Goal: Task Accomplishment & Management: Manage account settings

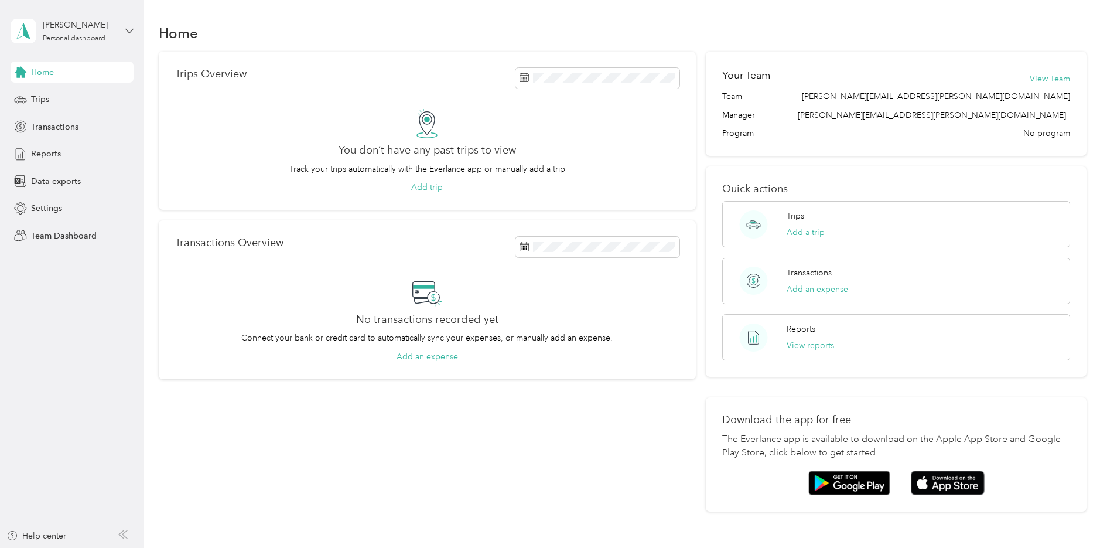
click at [127, 31] on icon at bounding box center [129, 31] width 8 height 8
click at [64, 98] on div "Team dashboard" at bounding box center [200, 89] width 363 height 21
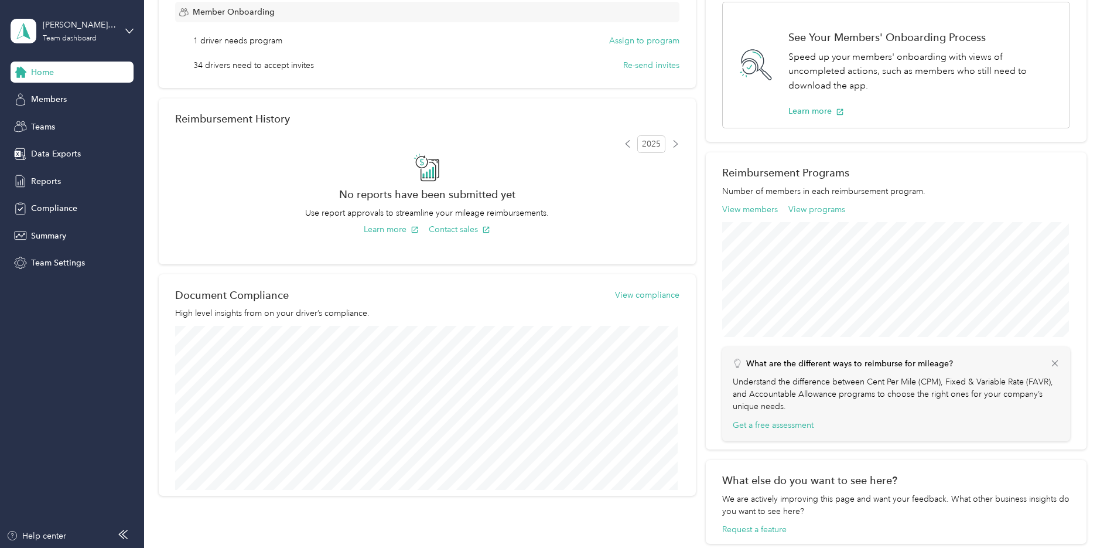
scroll to position [213, 0]
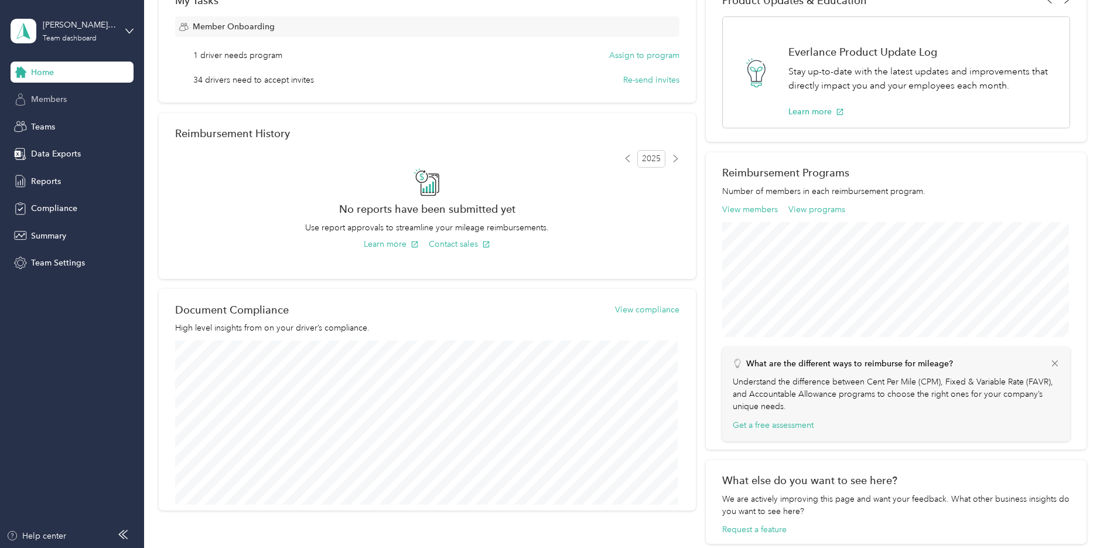
click at [50, 99] on span "Members" at bounding box center [49, 99] width 36 height 12
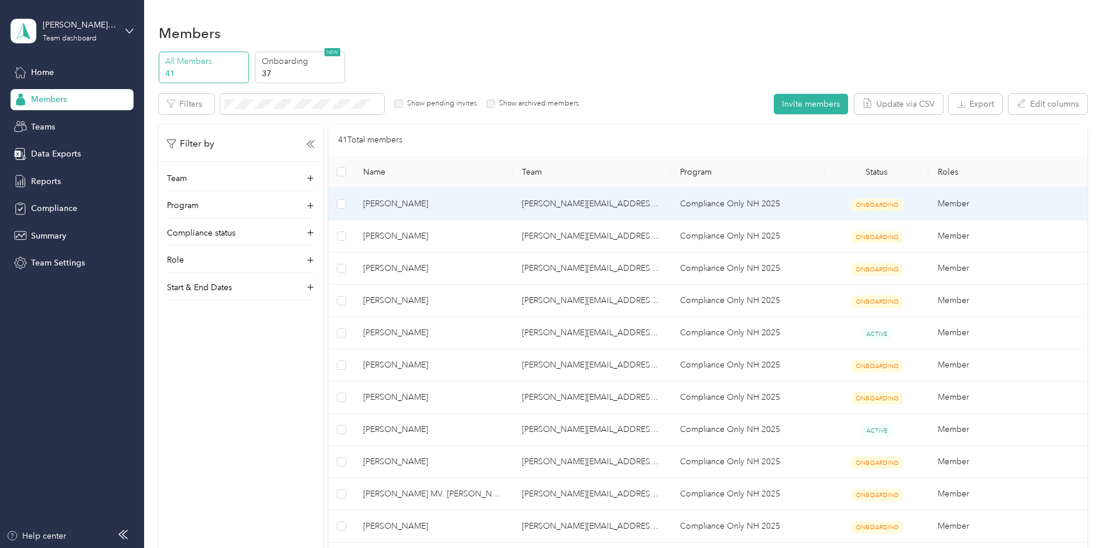
click at [870, 203] on span "ONBOARDING" at bounding box center [877, 205] width 51 height 12
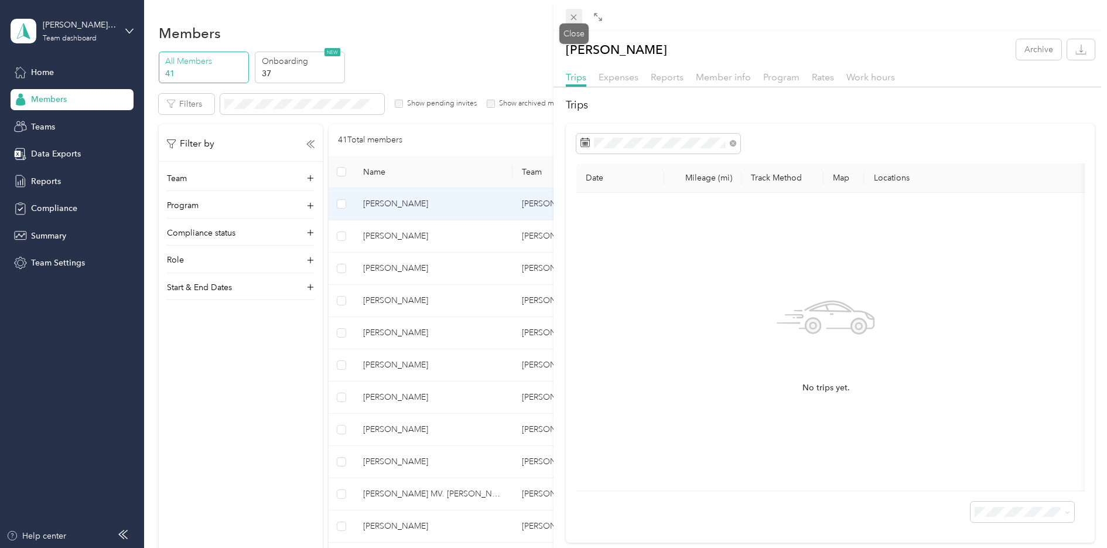
click at [571, 15] on icon at bounding box center [574, 17] width 10 height 10
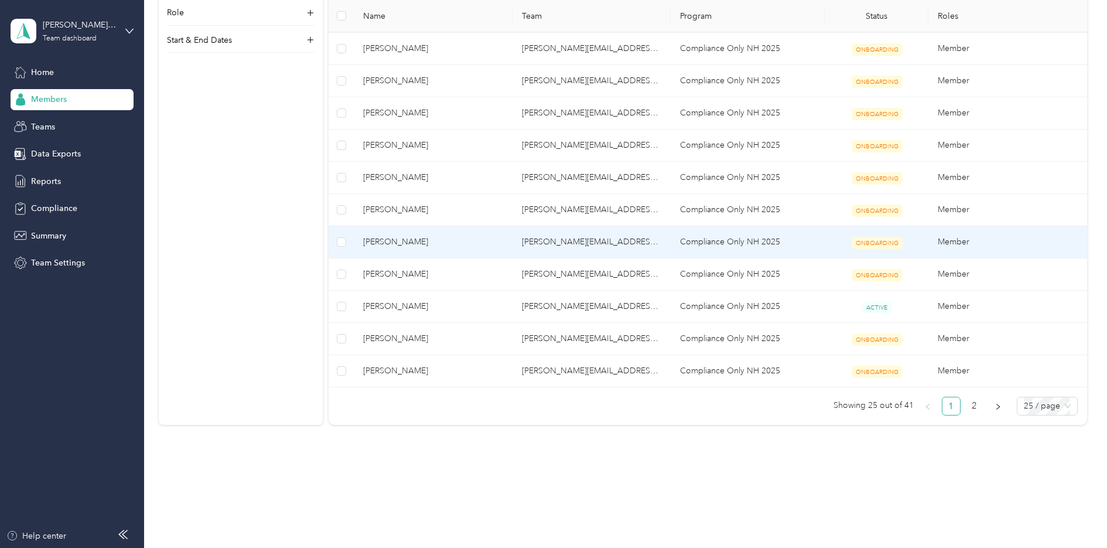
scroll to position [615, 0]
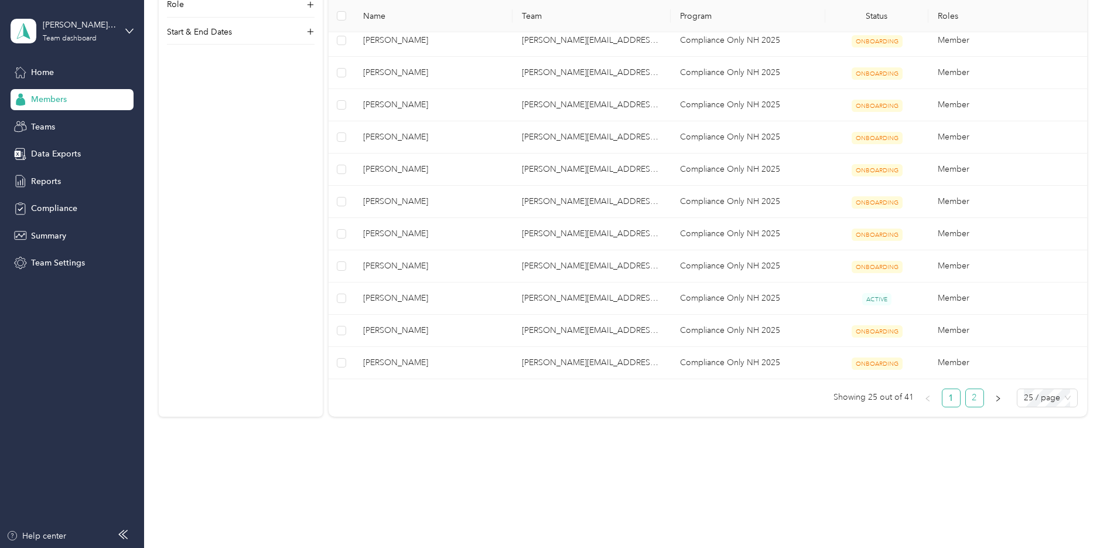
click at [972, 397] on link "2" at bounding box center [975, 398] width 18 height 18
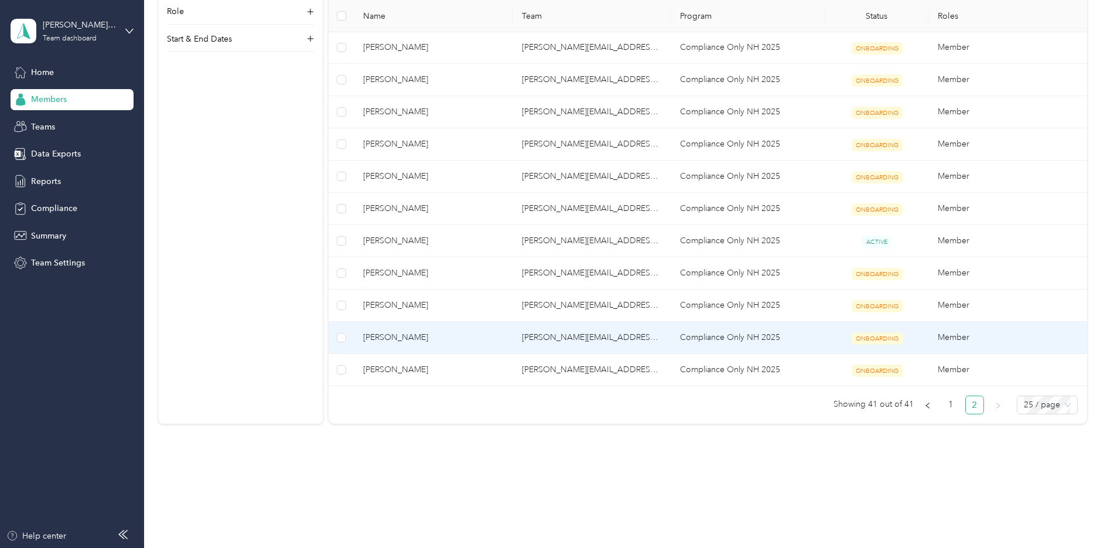
scroll to position [325, 0]
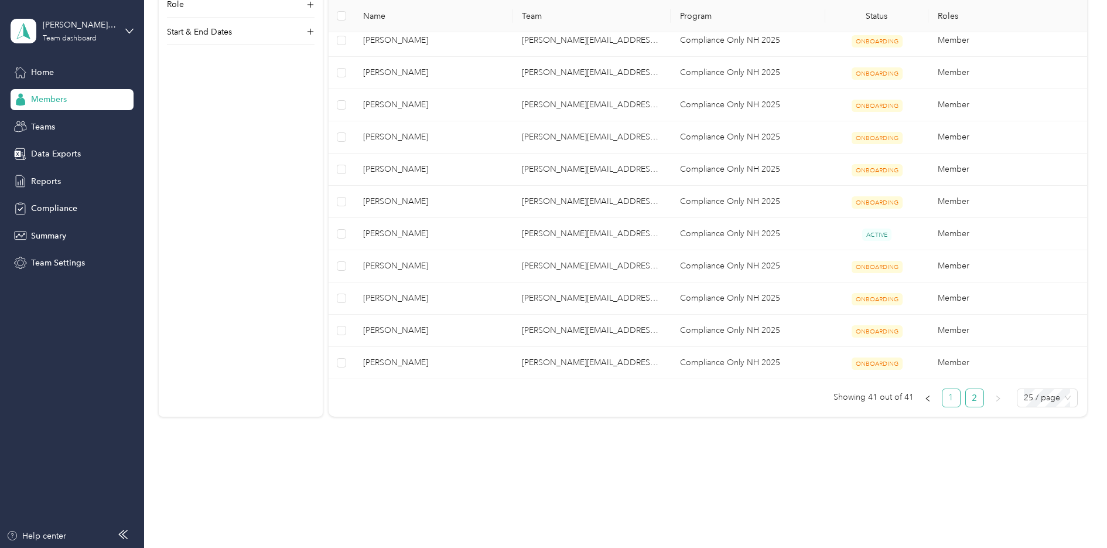
click at [952, 397] on link "1" at bounding box center [952, 398] width 18 height 18
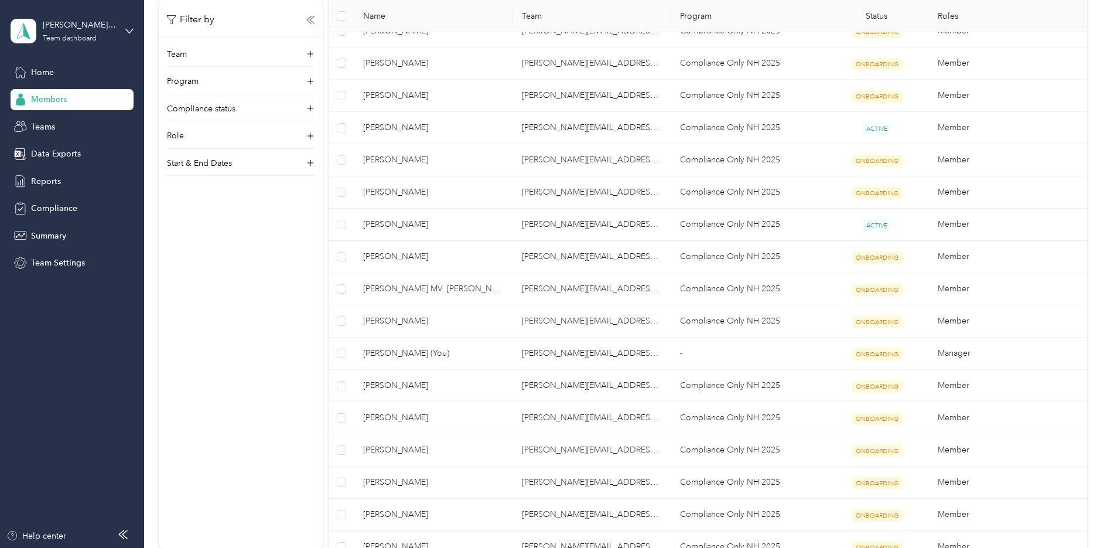
scroll to position [205, 0]
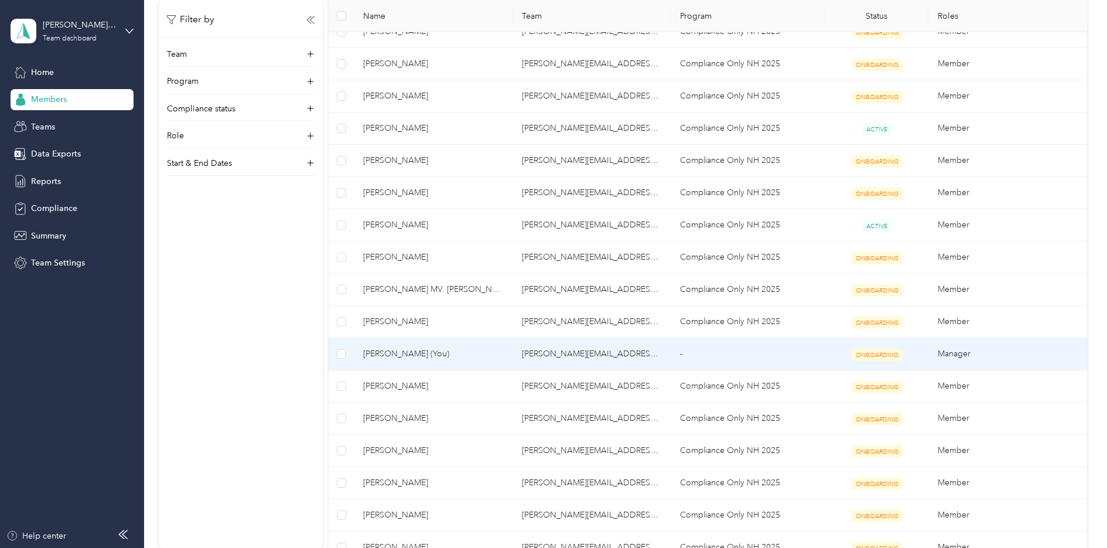
click at [738, 355] on td "-" at bounding box center [748, 354] width 155 height 32
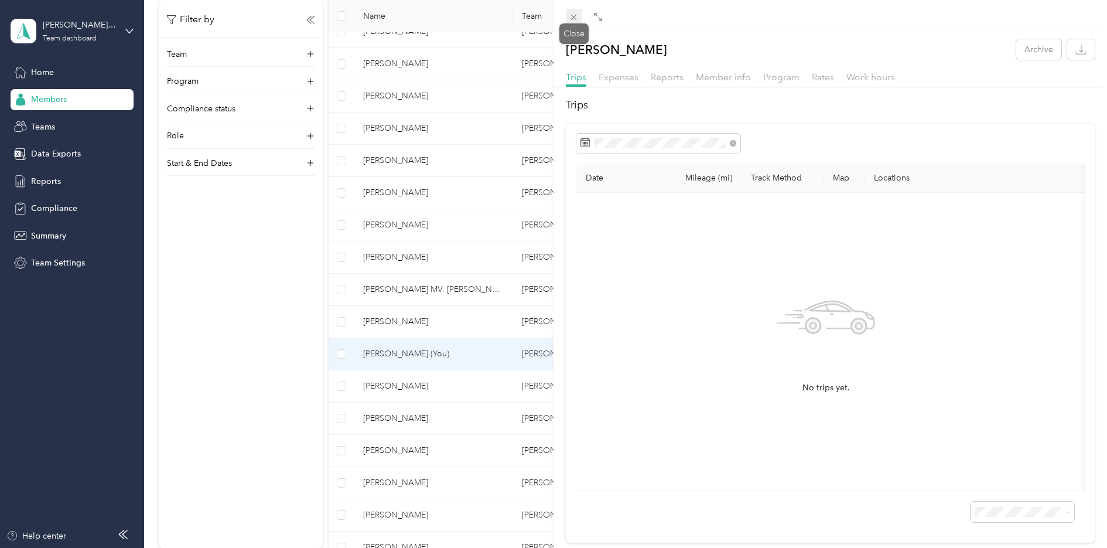
click at [575, 16] on icon at bounding box center [574, 18] width 6 height 6
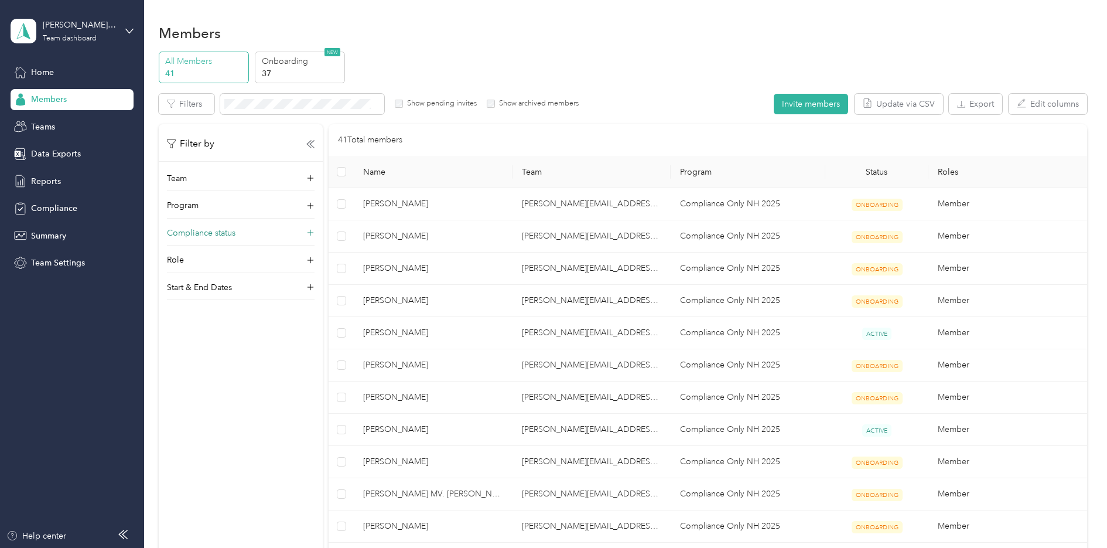
click at [201, 232] on p "Compliance status" at bounding box center [201, 233] width 69 height 12
click at [280, 67] on p "37" at bounding box center [302, 73] width 80 height 12
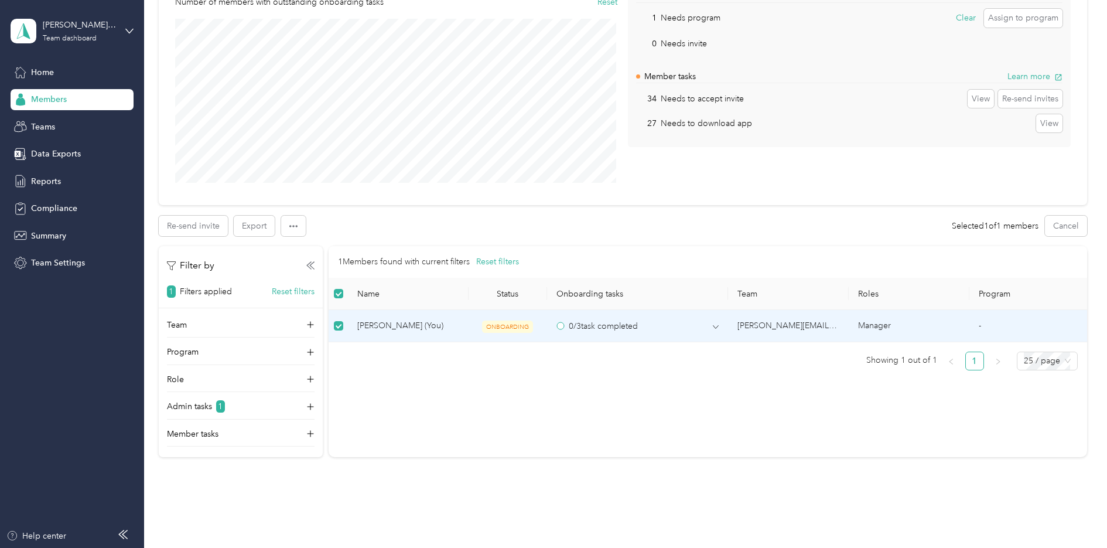
scroll to position [169, 0]
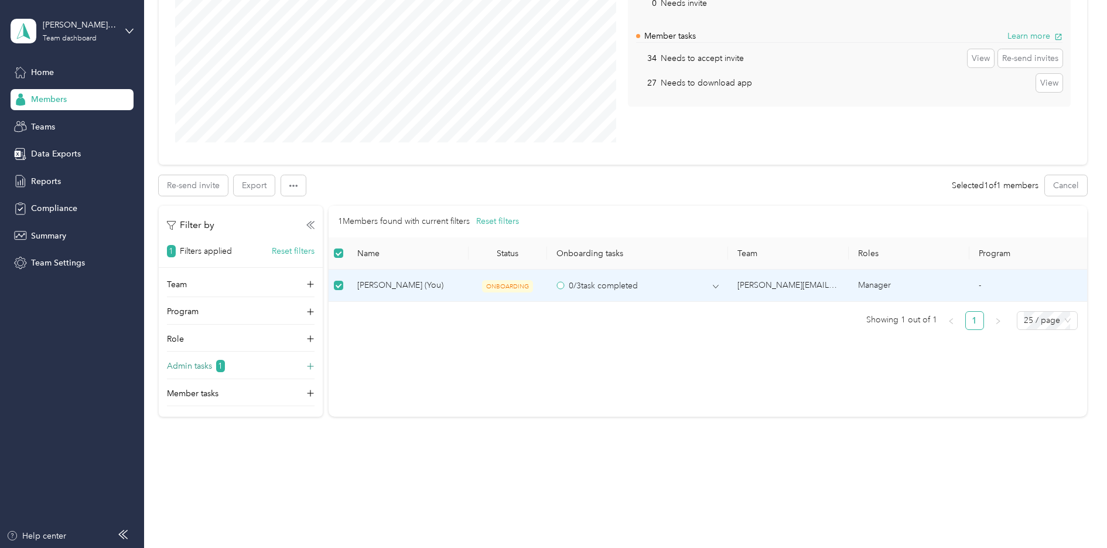
click at [202, 364] on p "Admin tasks" at bounding box center [189, 366] width 45 height 12
click at [223, 446] on div "Member tasks" at bounding box center [241, 447] width 148 height 19
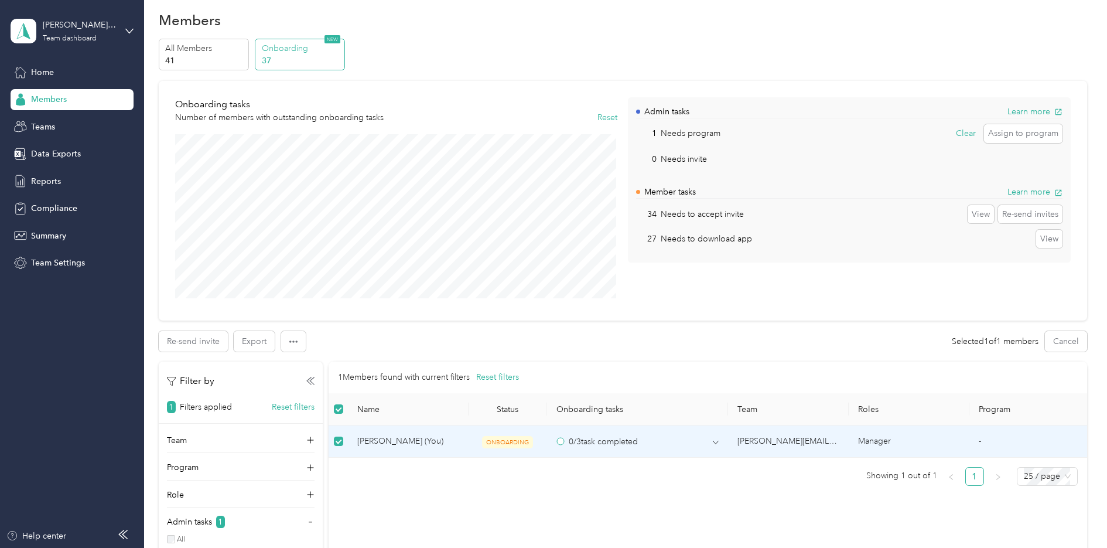
scroll to position [0, 0]
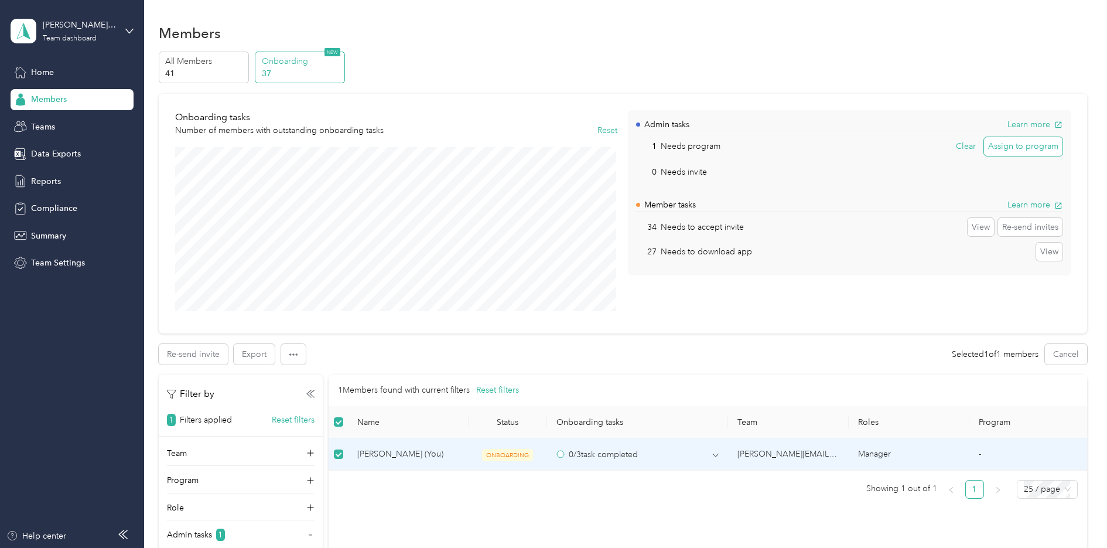
click at [1015, 149] on button "Assign to program" at bounding box center [1023, 146] width 79 height 19
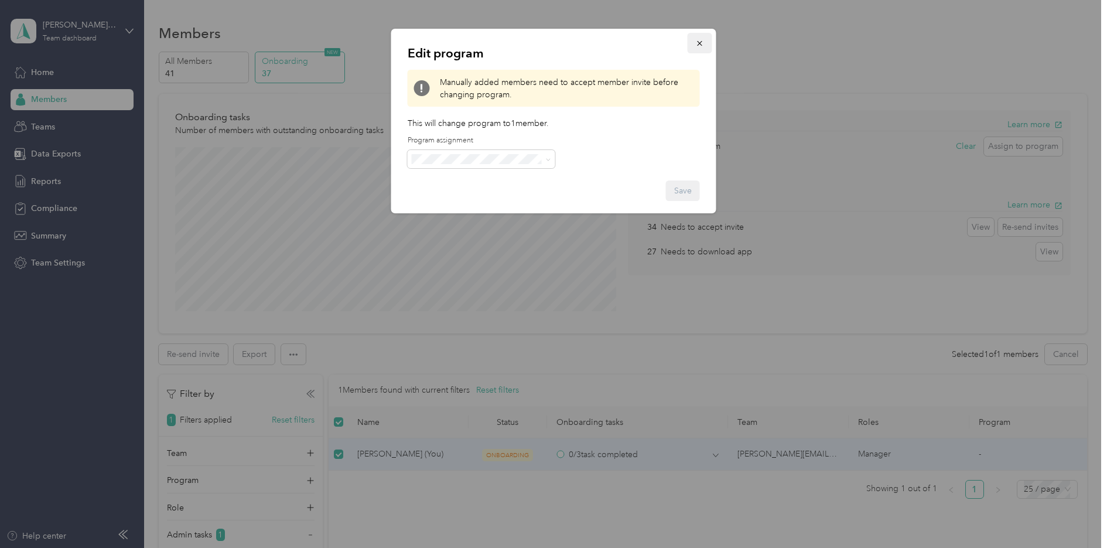
click at [700, 44] on icon "button" at bounding box center [699, 43] width 5 height 5
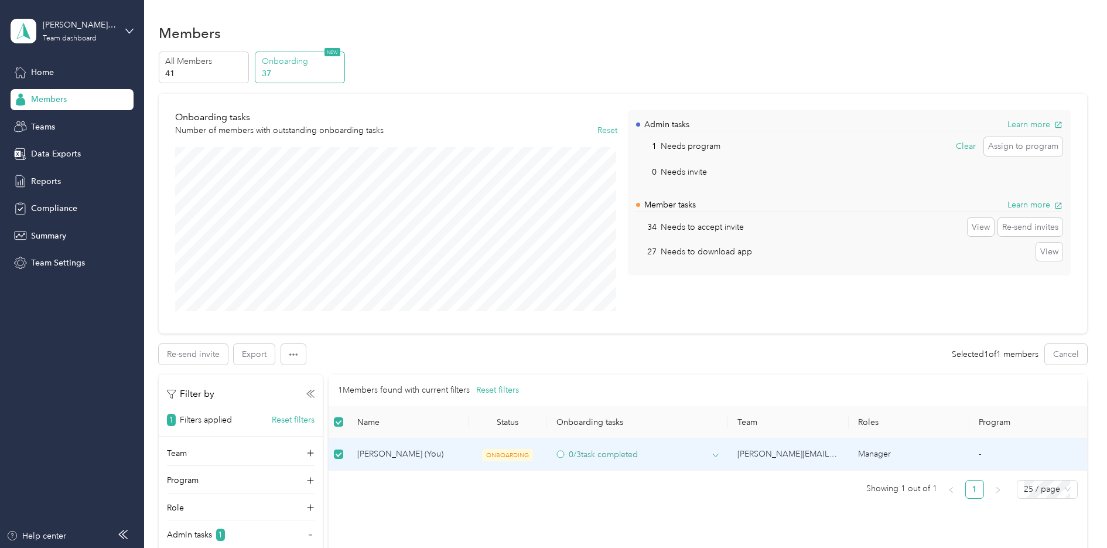
click at [558, 454] on circle at bounding box center [560, 454] width 7 height 7
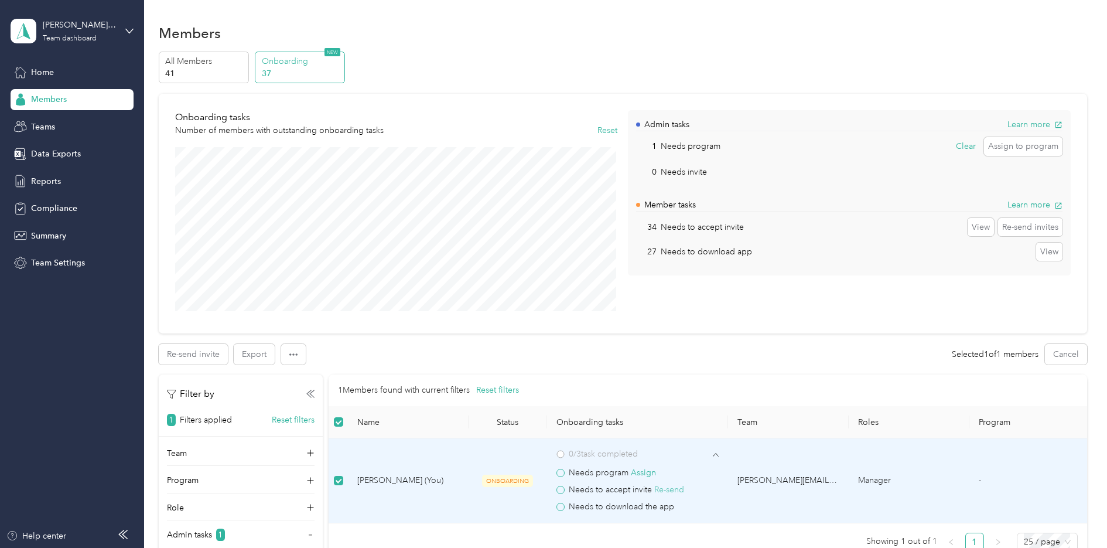
click at [666, 489] on button "Re-send" at bounding box center [670, 489] width 30 height 13
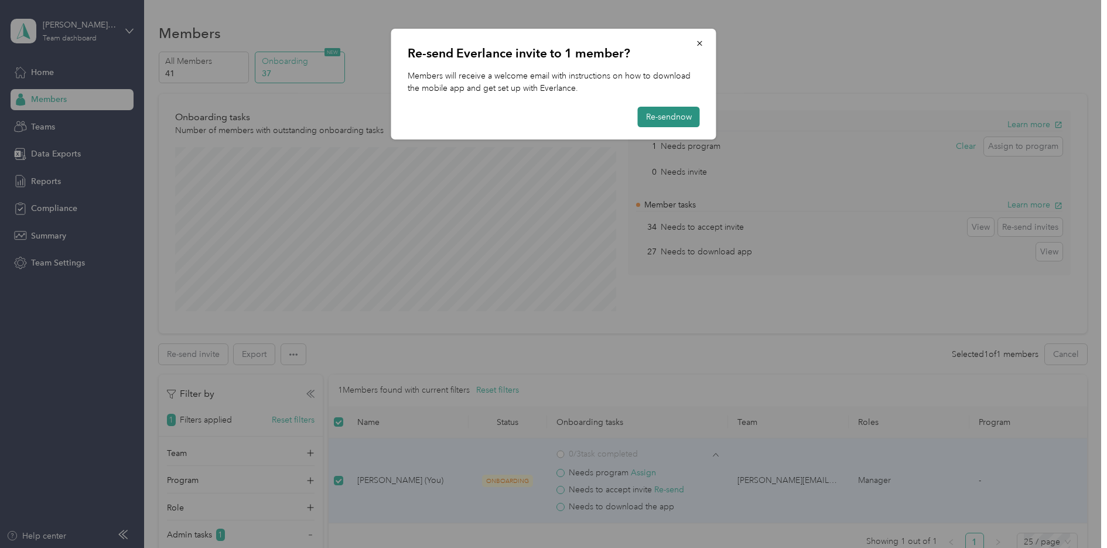
click at [670, 115] on button "Re-send now" at bounding box center [669, 117] width 62 height 21
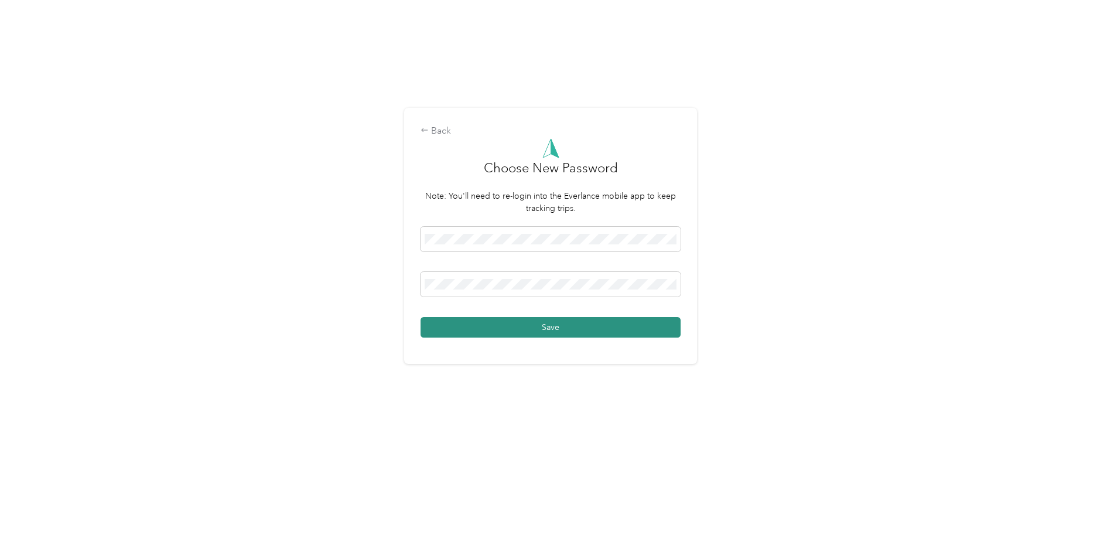
click at [563, 330] on button "Save" at bounding box center [551, 327] width 260 height 21
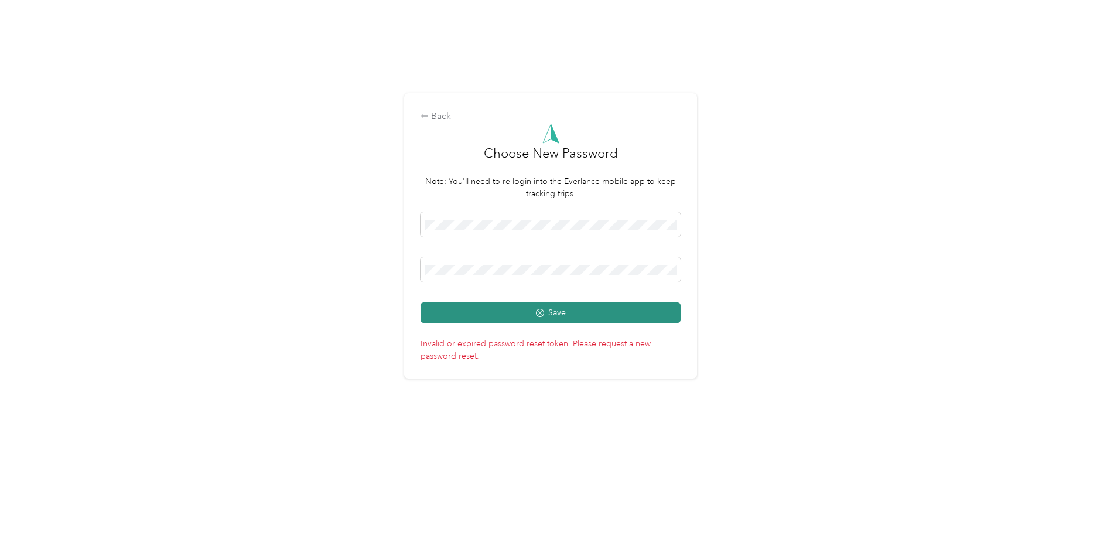
click at [565, 312] on button "Save" at bounding box center [551, 312] width 260 height 21
